Goal: Task Accomplishment & Management: Manage account settings

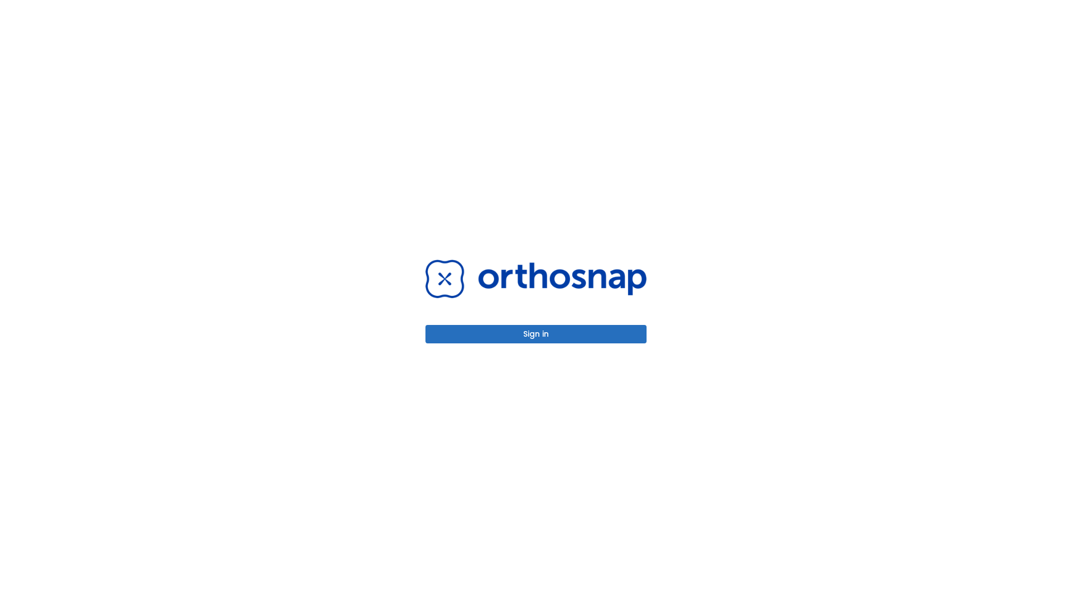
click at [536, 334] on button "Sign in" at bounding box center [535, 334] width 221 height 18
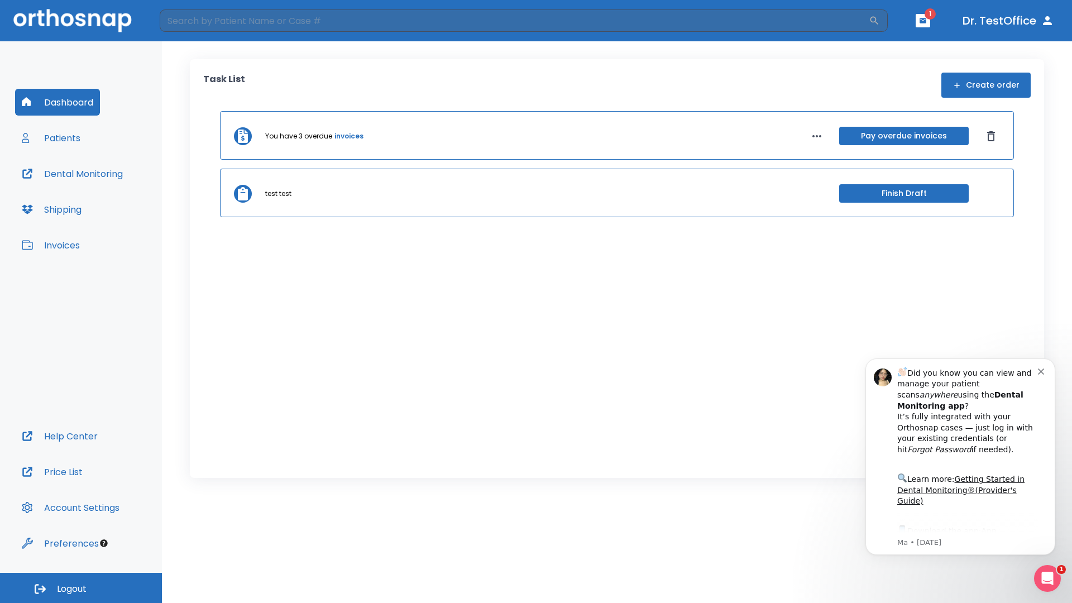
click at [81, 588] on span "Logout" at bounding box center [72, 589] width 30 height 12
